Goal: Task Accomplishment & Management: Manage account settings

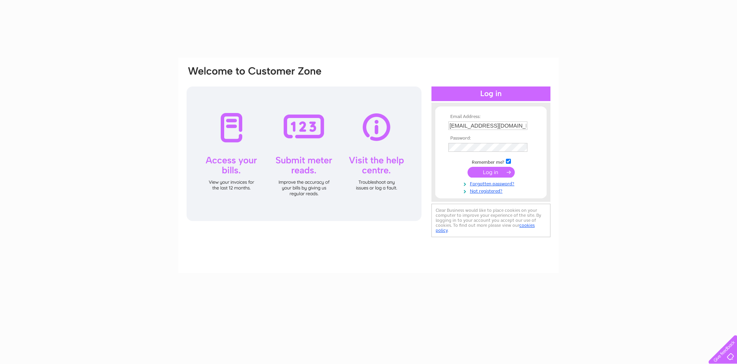
click at [496, 179] on td at bounding box center [491, 172] width 89 height 15
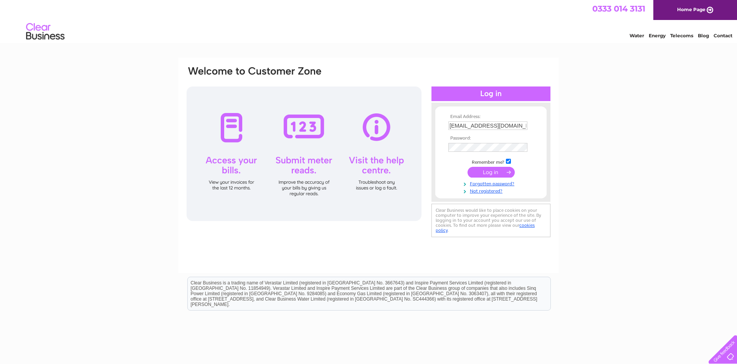
click at [492, 170] on input "submit" at bounding box center [491, 172] width 47 height 11
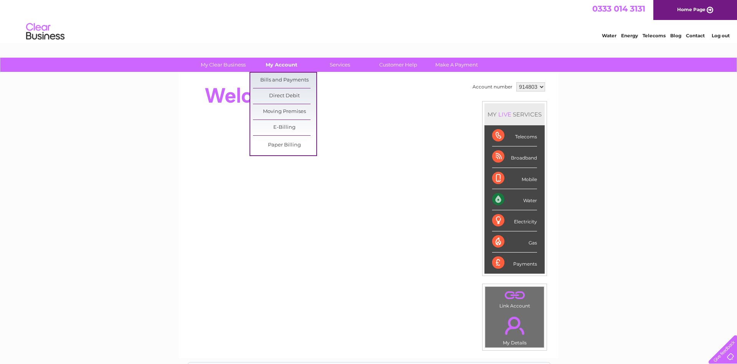
click at [286, 69] on link "My Account" at bounding box center [281, 65] width 63 height 14
click at [285, 81] on link "Bills and Payments" at bounding box center [284, 80] width 63 height 15
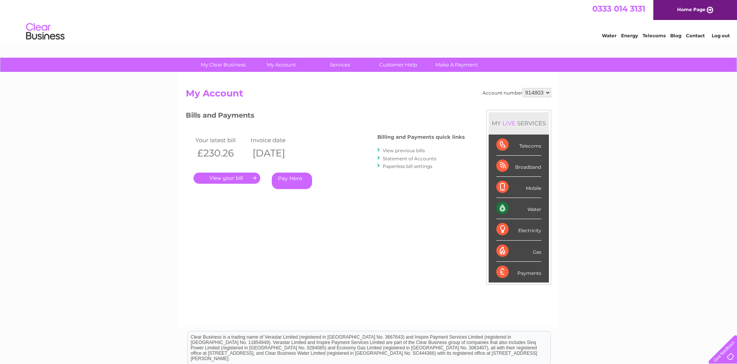
click at [236, 177] on link "." at bounding box center [227, 177] width 67 height 11
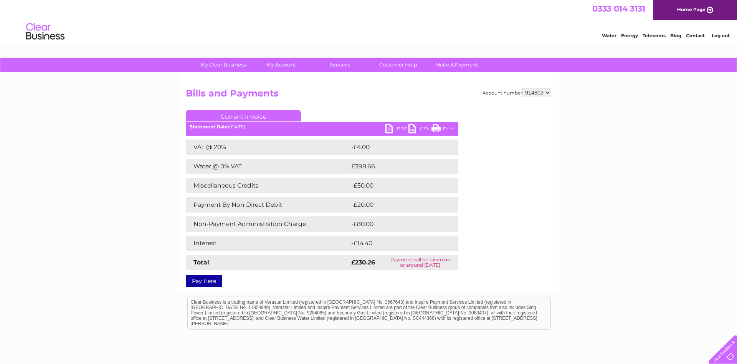
click at [400, 129] on link "PDF" at bounding box center [397, 129] width 23 height 11
